Goal: Information Seeking & Learning: Learn about a topic

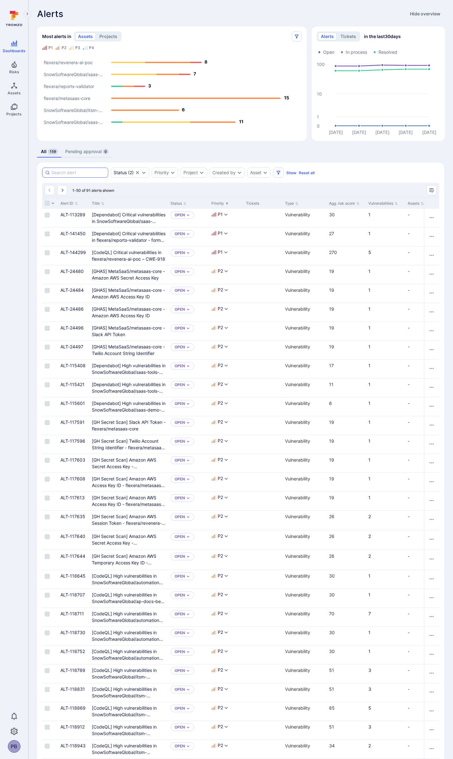
click at [82, 173] on input at bounding box center [78, 172] width 54 height 6
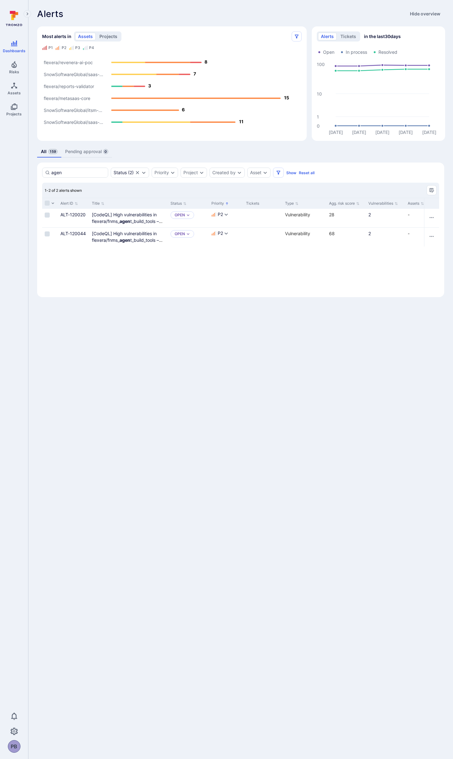
type input "agen"
click at [105, 34] on button "projects" at bounding box center [108, 37] width 24 height 8
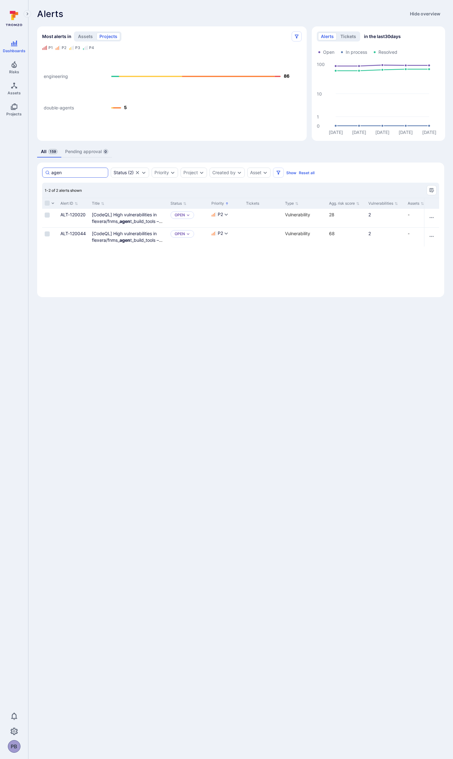
click at [69, 171] on input "agen" at bounding box center [78, 172] width 54 height 6
click at [55, 76] on text "engineering" at bounding box center [56, 77] width 24 height 6
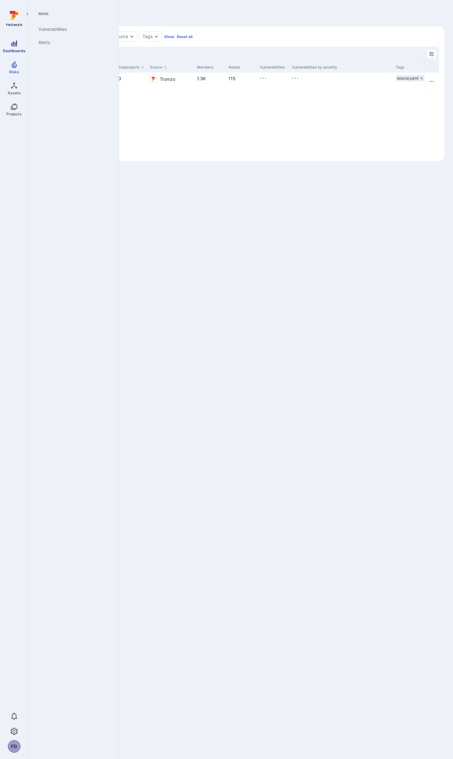
click at [17, 46] on icon "Dashboards" at bounding box center [14, 44] width 6 height 6
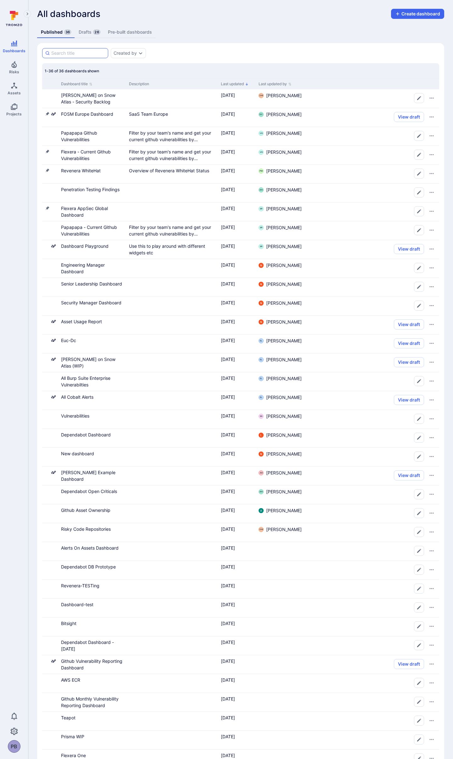
click at [69, 54] on input at bounding box center [78, 53] width 54 height 6
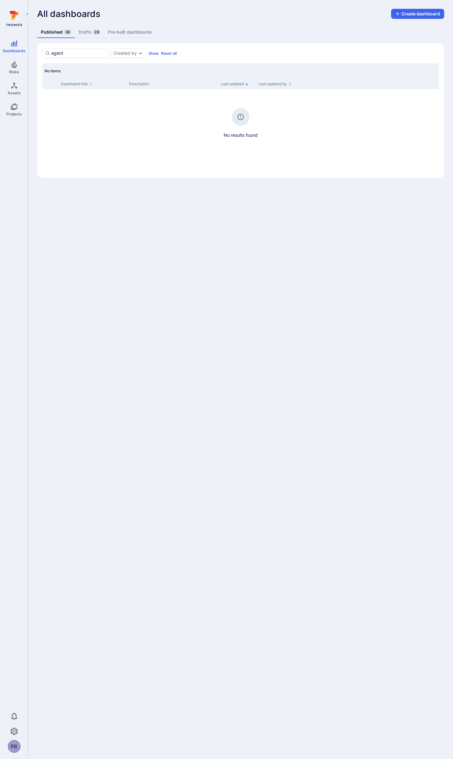
type input "agent"
click at [89, 29] on link "Drafts 26" at bounding box center [89, 32] width 29 height 12
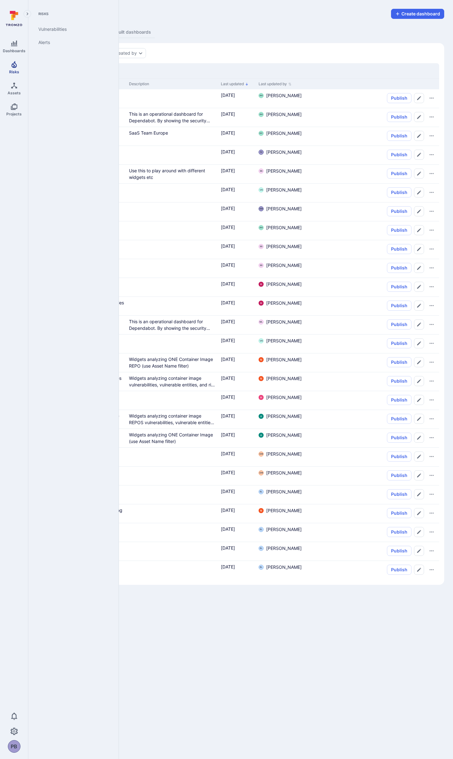
click at [14, 68] on link "Risks" at bounding box center [14, 67] width 28 height 19
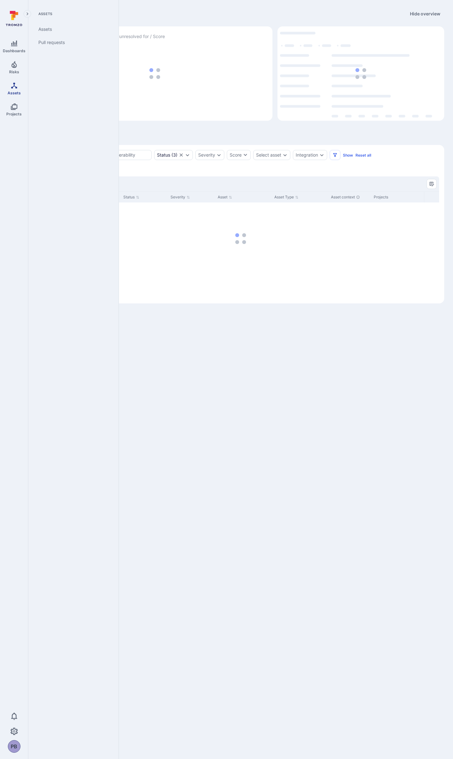
click at [13, 87] on icon "Assets" at bounding box center [14, 86] width 8 height 8
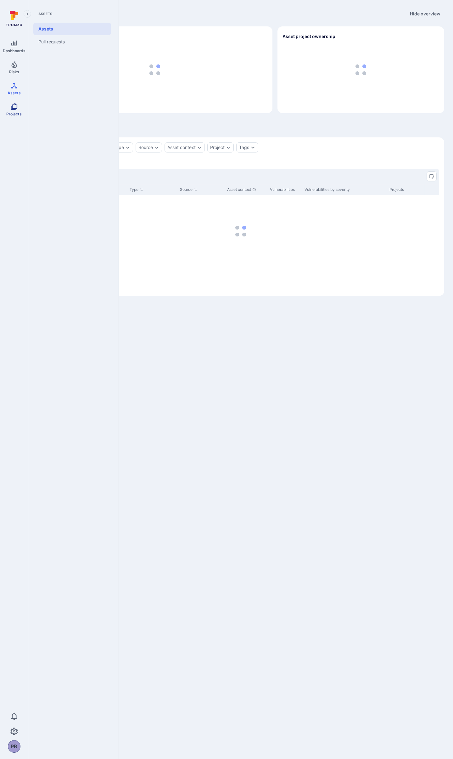
click at [17, 113] on span "Projects" at bounding box center [13, 114] width 15 height 5
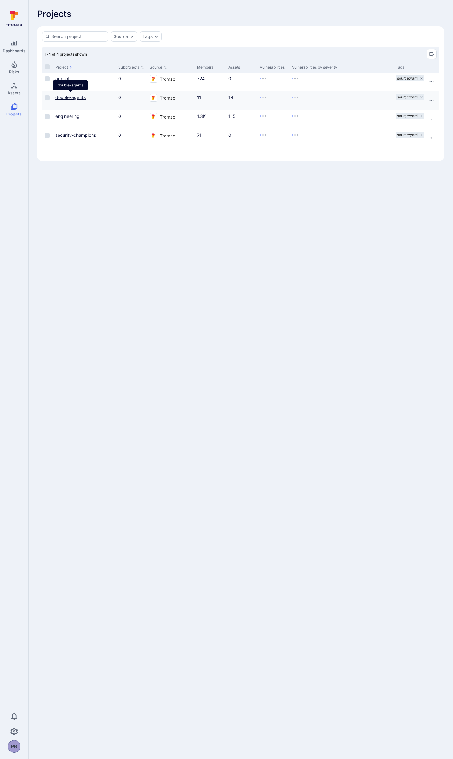
click at [76, 96] on link "double-agents" at bounding box center [70, 97] width 30 height 5
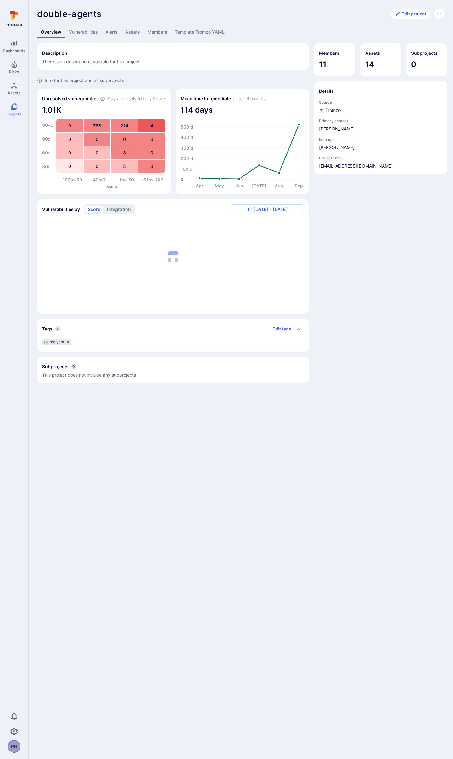
click at [152, 321] on div "Tags 1 Edit tags" at bounding box center [173, 329] width 272 height 20
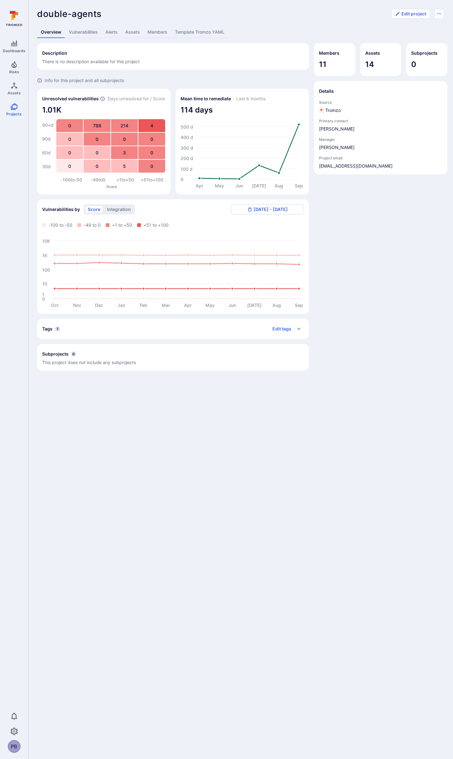
click at [83, 33] on link "Vulnerabilities" at bounding box center [83, 32] width 36 height 12
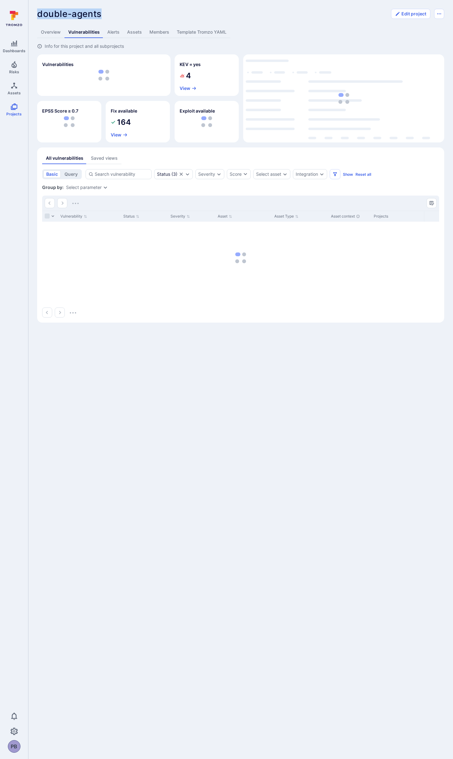
drag, startPoint x: 37, startPoint y: 13, endPoint x: 108, endPoint y: 13, distance: 71.0
click at [108, 13] on div "double-agents ... Show more" at bounding box center [212, 14] width 350 height 10
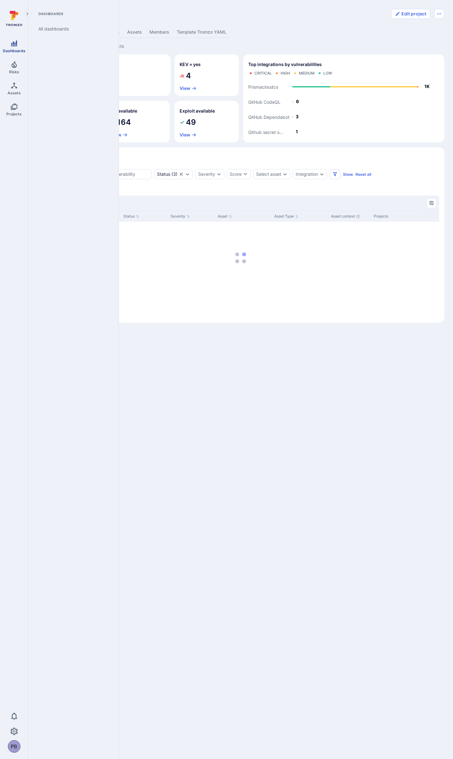
click at [15, 43] on icon "Dashboards" at bounding box center [14, 44] width 6 height 6
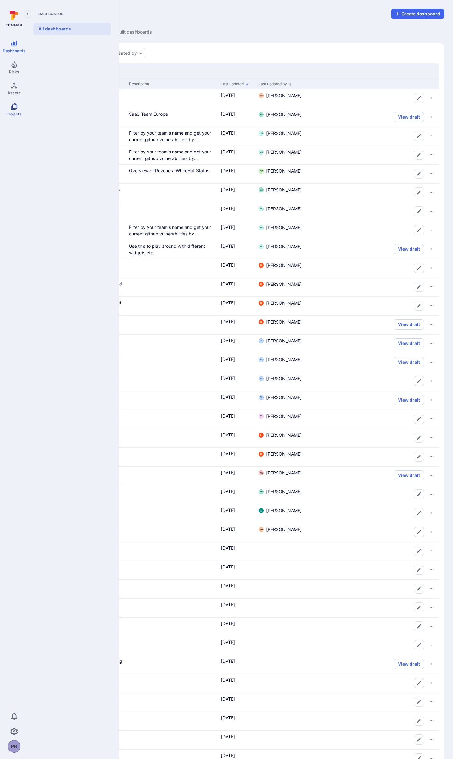
click at [18, 105] on link "Projects" at bounding box center [14, 109] width 28 height 19
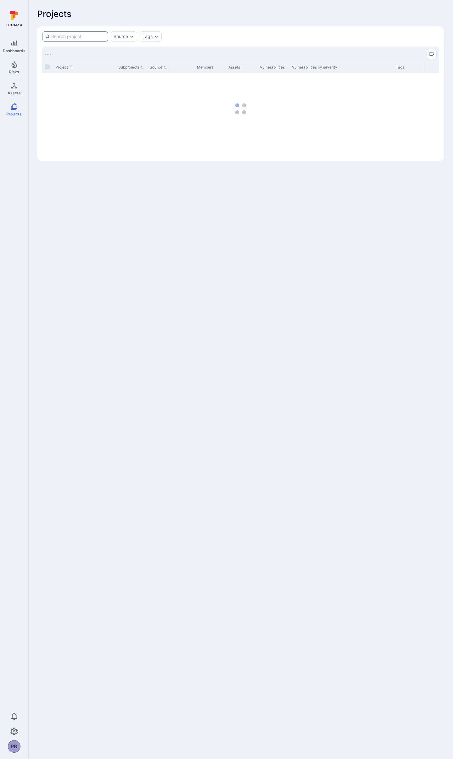
click at [86, 38] on input at bounding box center [78, 36] width 54 height 6
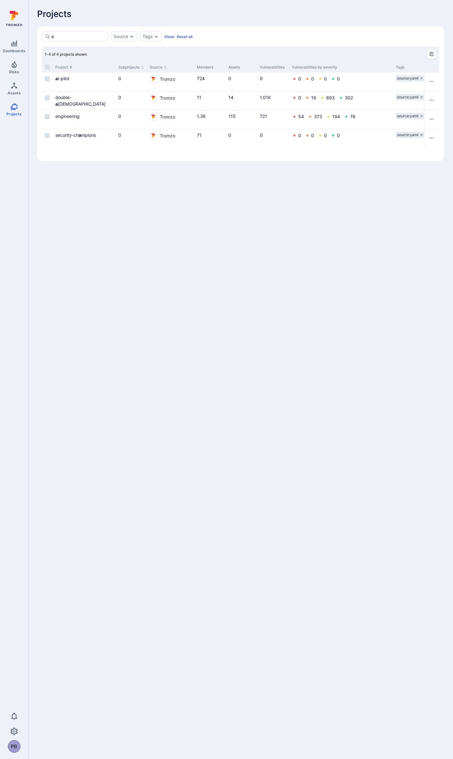
type input "a"
